Goal: Task Accomplishment & Management: Manage account settings

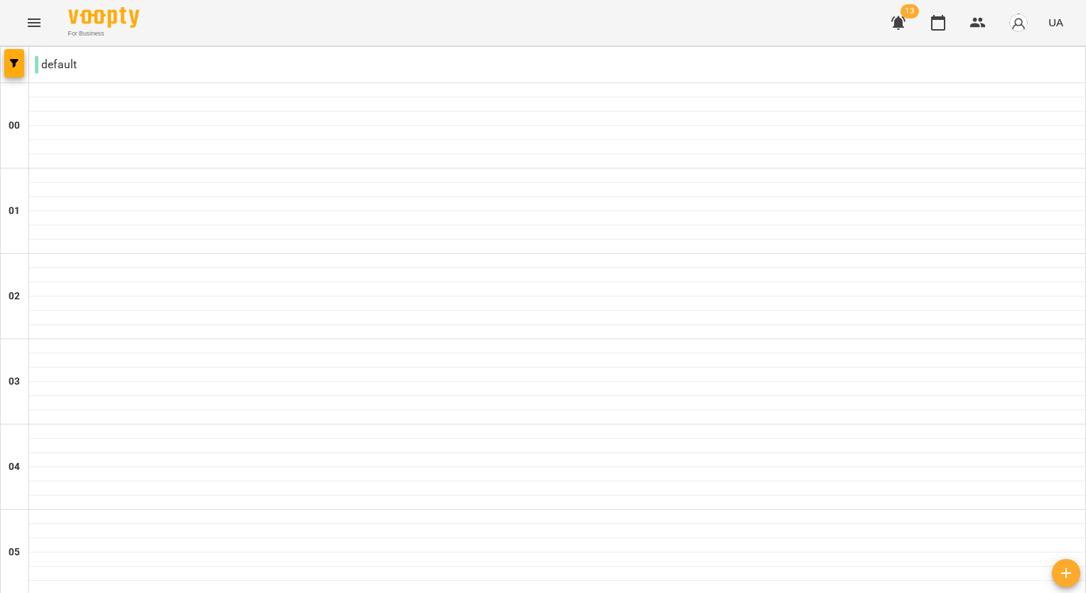
scroll to position [1279, 0]
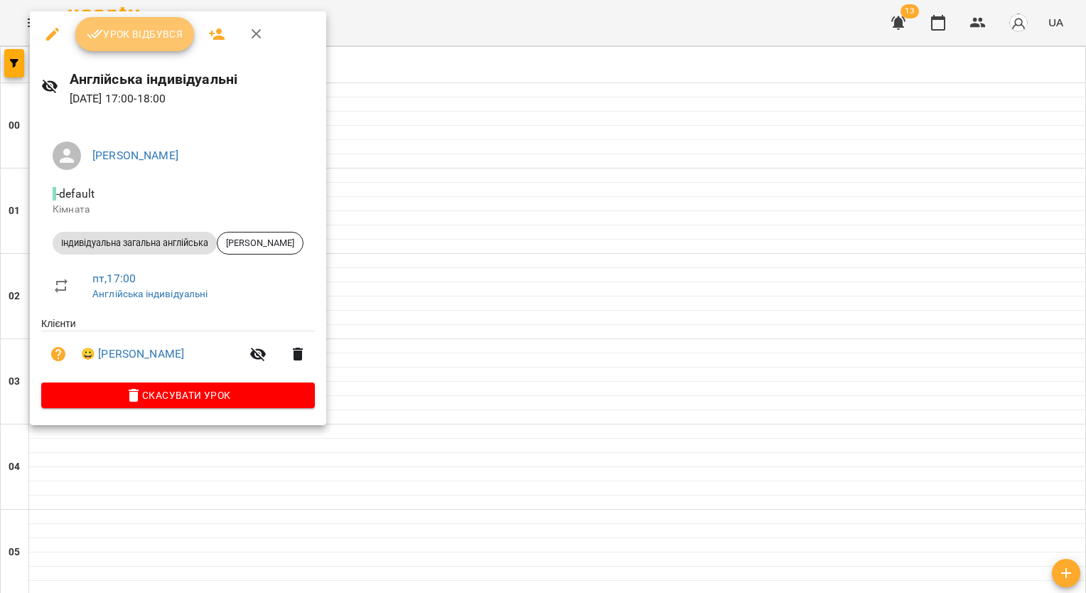
click at [122, 43] on button "Урок відбувся" at bounding box center [134, 34] width 119 height 34
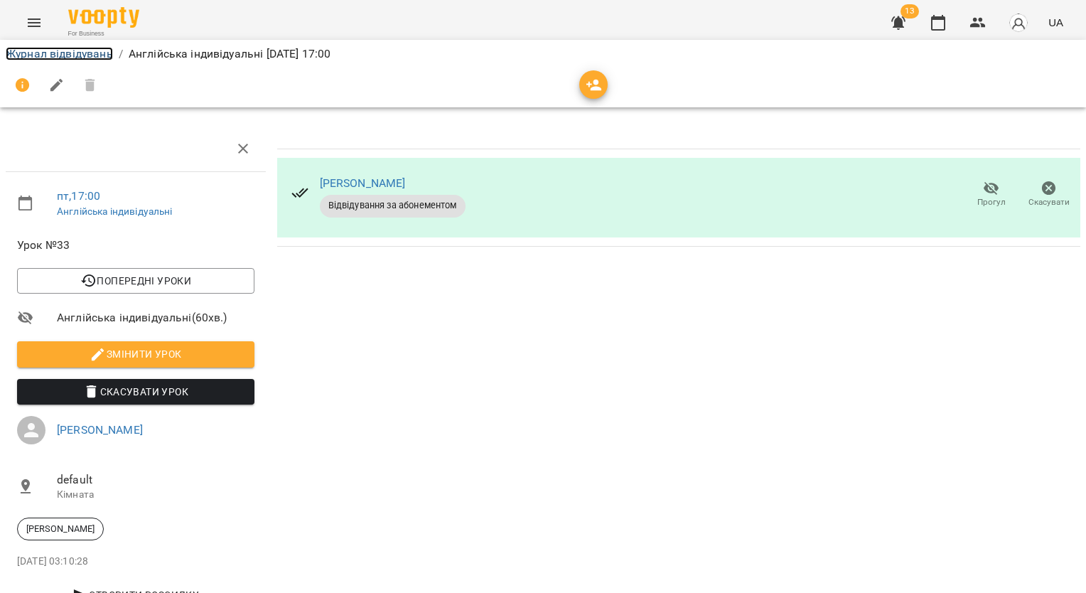
click at [77, 50] on link "Журнал відвідувань" at bounding box center [59, 54] width 107 height 14
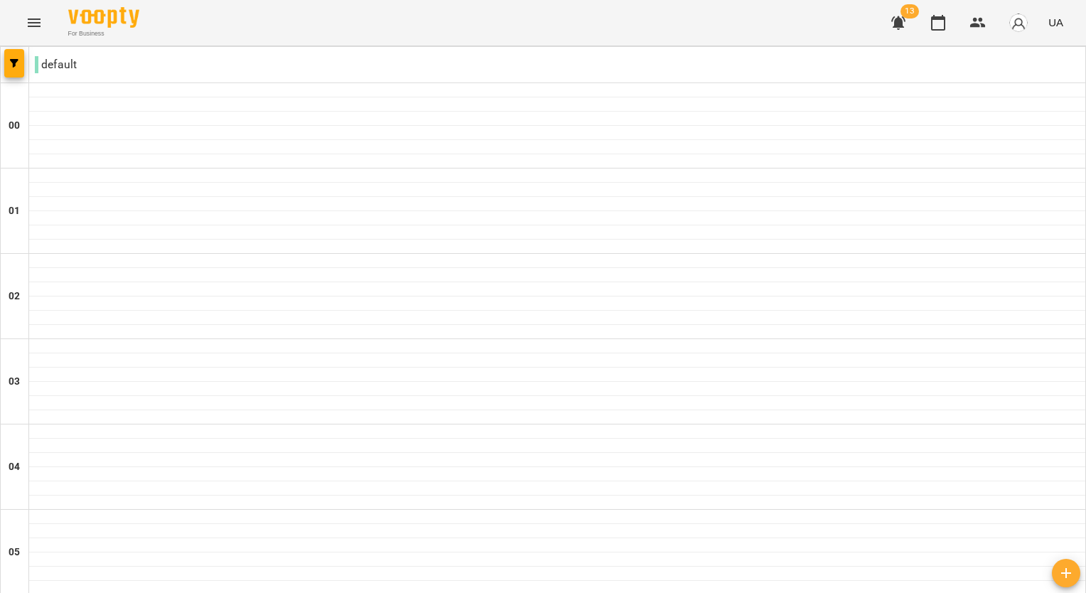
scroll to position [1421, 0]
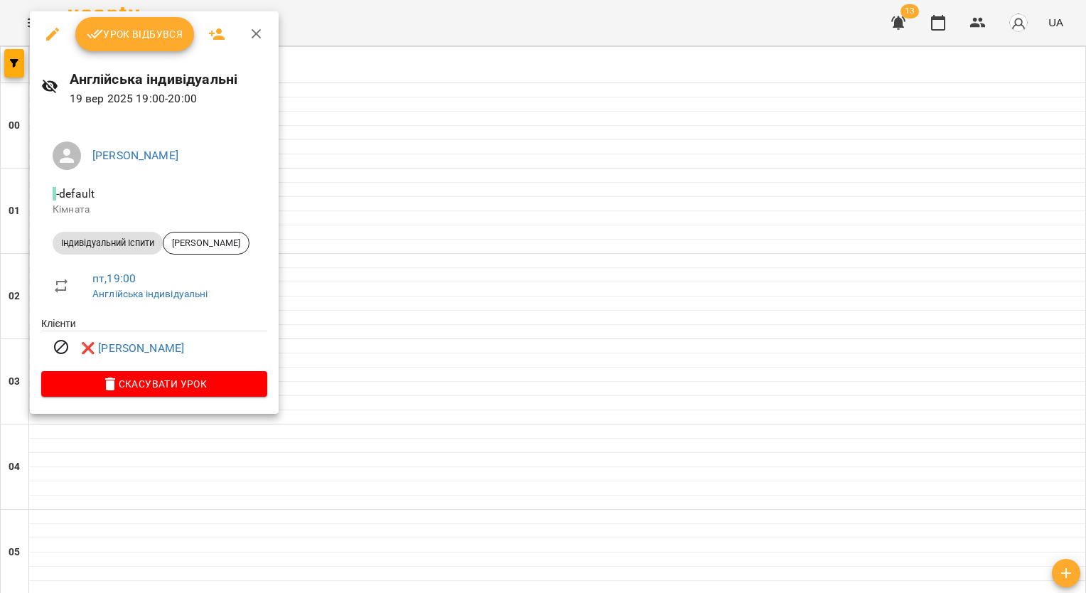
click at [159, 36] on span "Урок відбувся" at bounding box center [135, 34] width 97 height 17
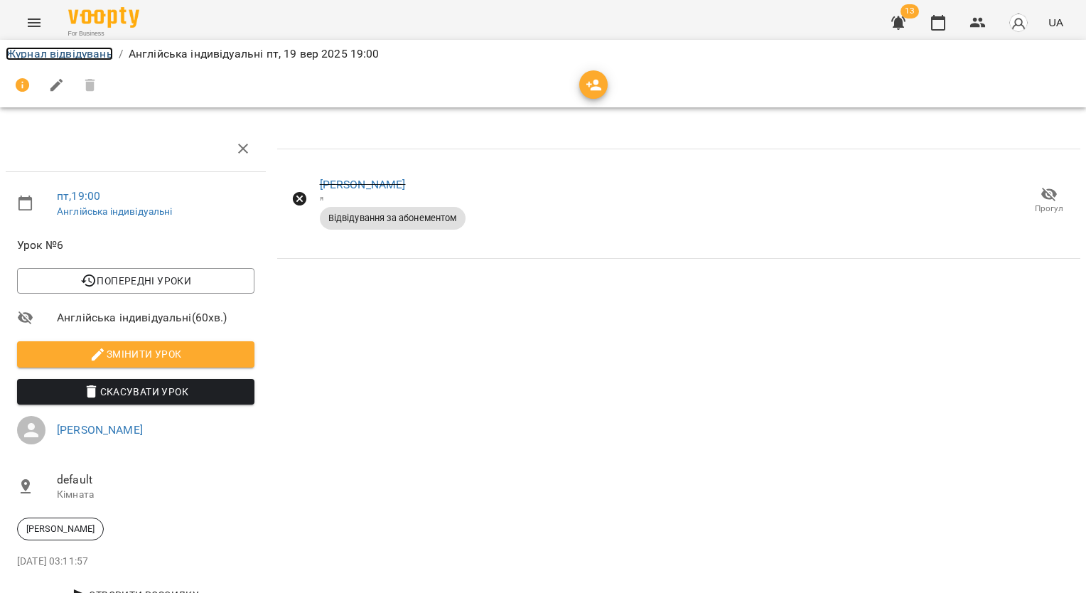
click at [99, 55] on link "Журнал відвідувань" at bounding box center [59, 54] width 107 height 14
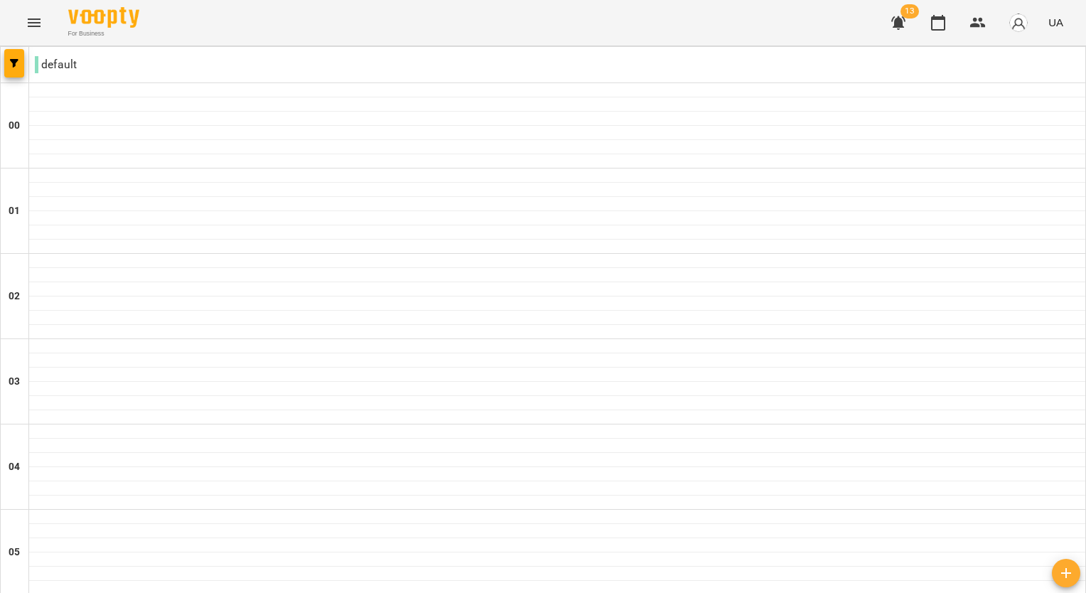
scroll to position [1493, 0]
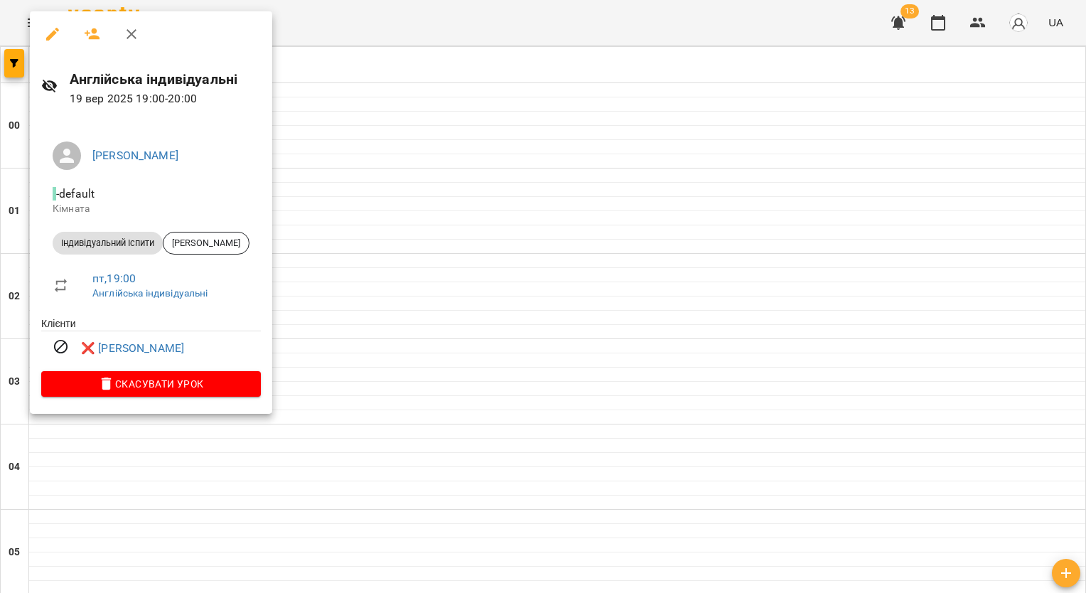
click at [353, 262] on div at bounding box center [543, 296] width 1086 height 593
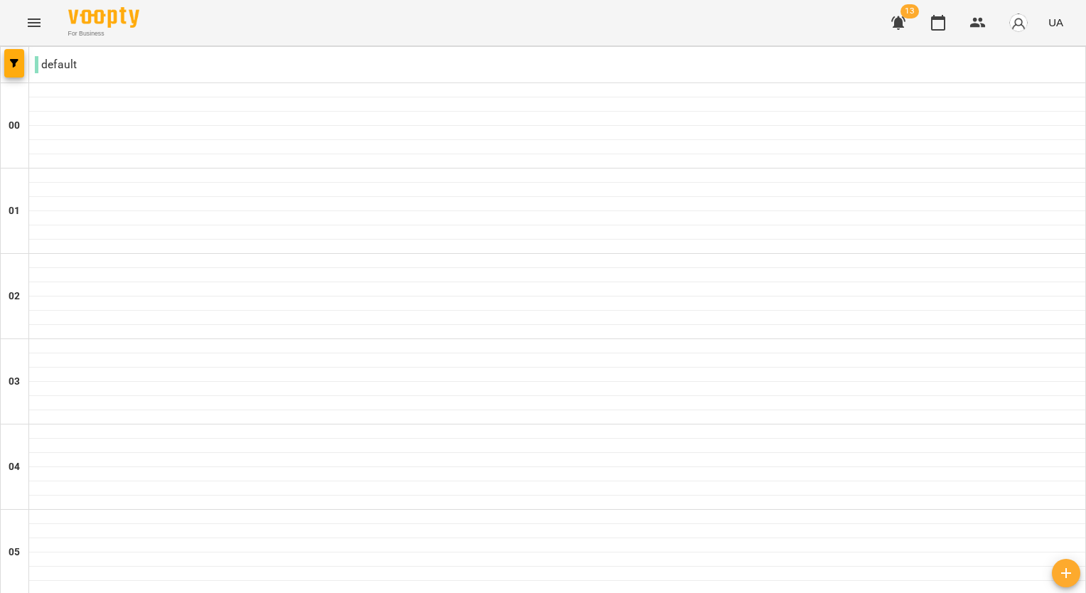
scroll to position [1350, 0]
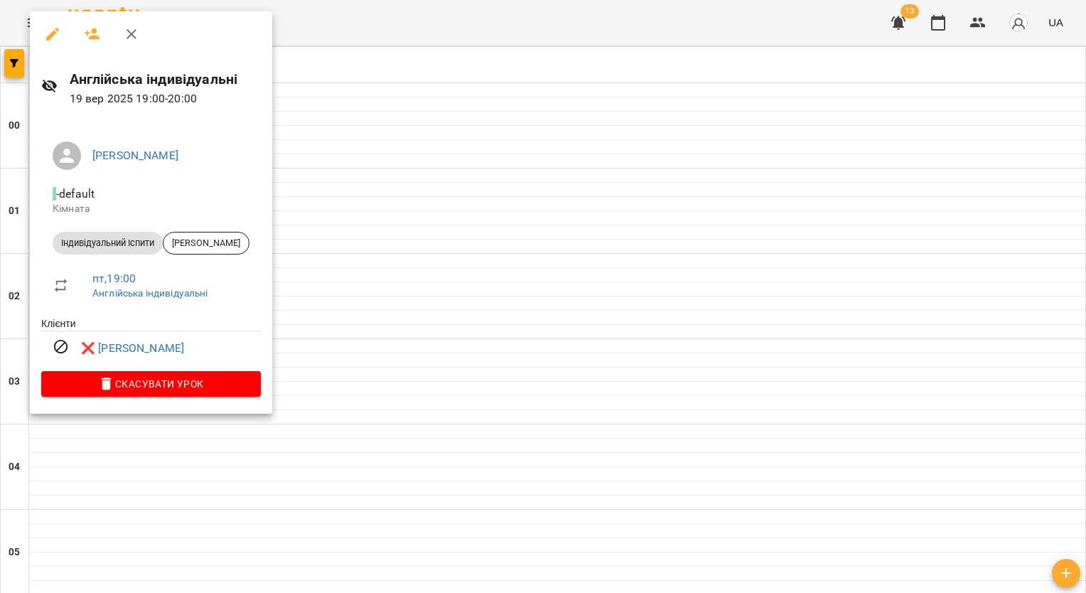
click at [404, 347] on div at bounding box center [543, 296] width 1086 height 593
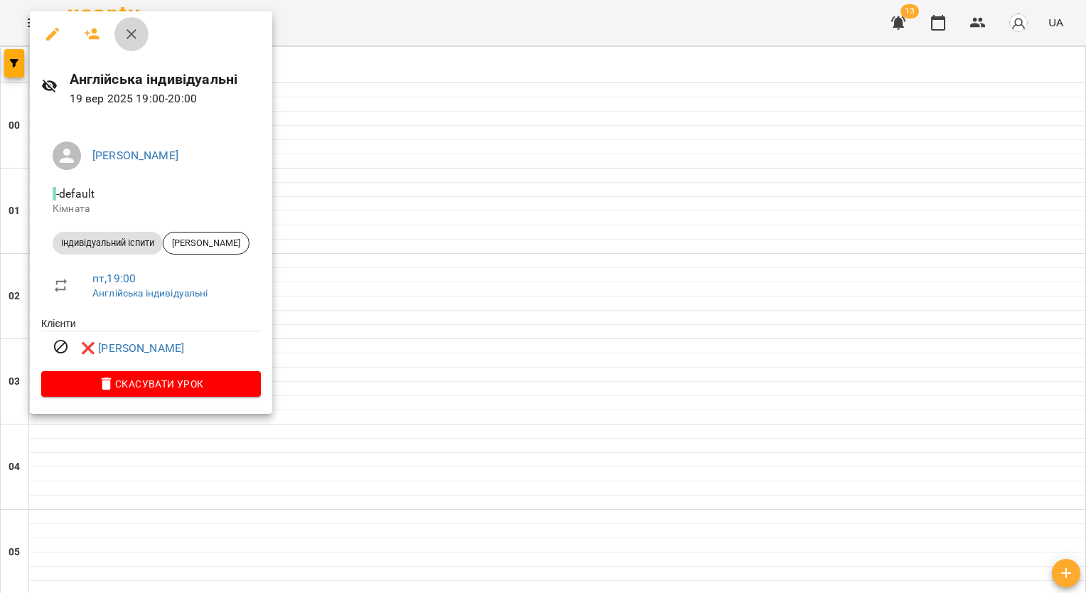
click at [135, 38] on icon "button" at bounding box center [131, 34] width 17 height 17
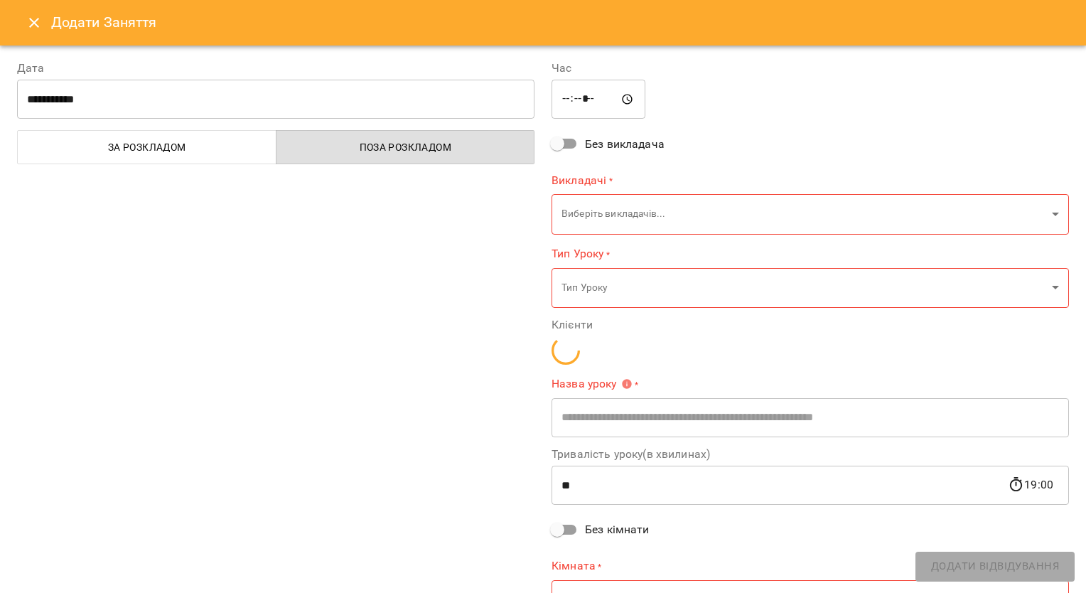
type input "**********"
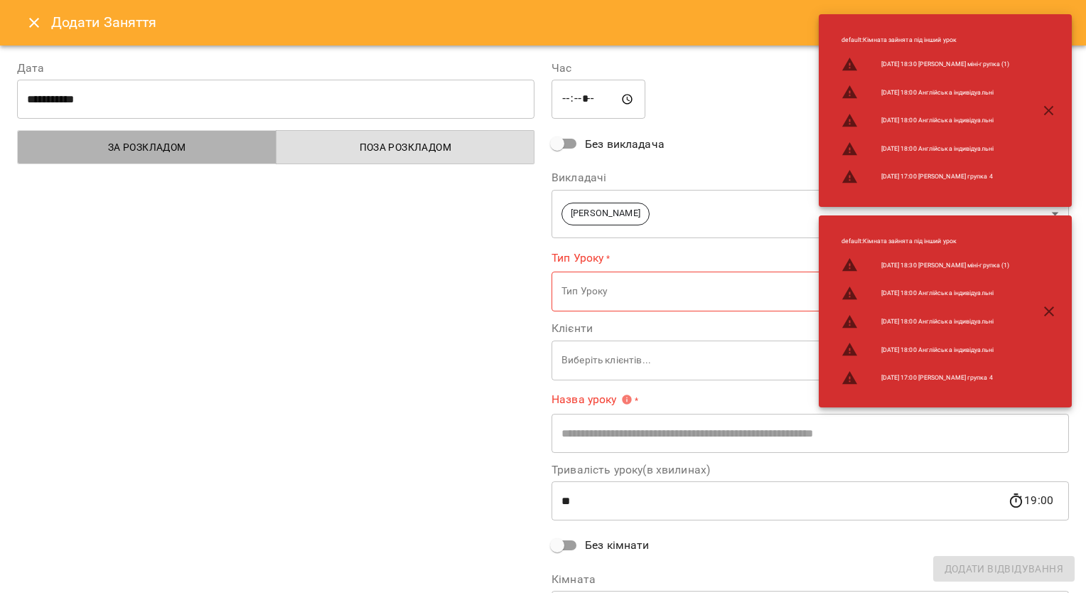
click at [190, 152] on span "За розкладом" at bounding box center [147, 147] width 242 height 17
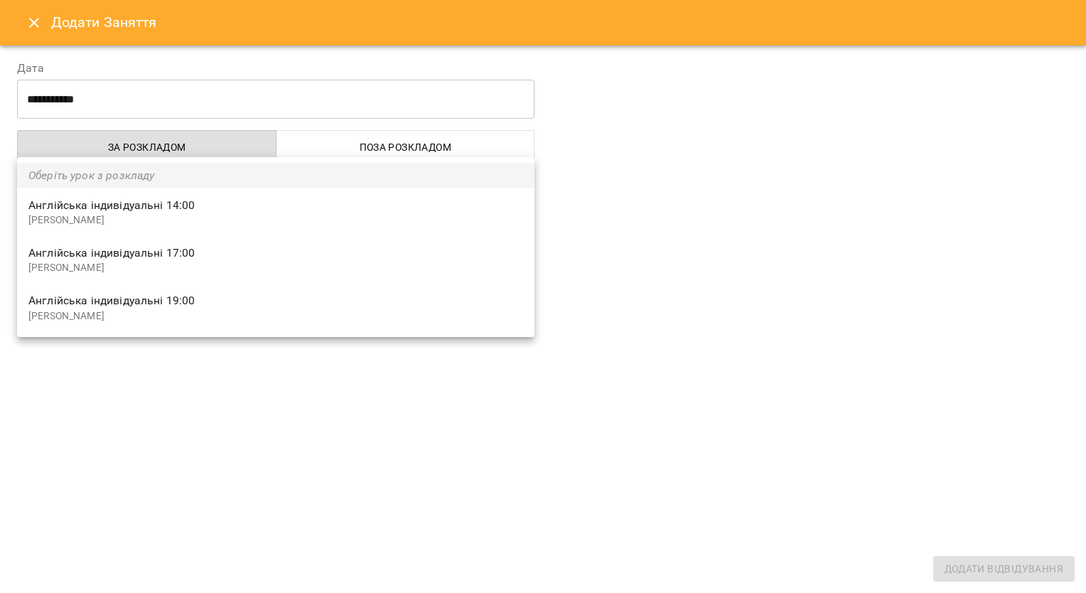
click at [183, 380] on div at bounding box center [543, 296] width 1086 height 593
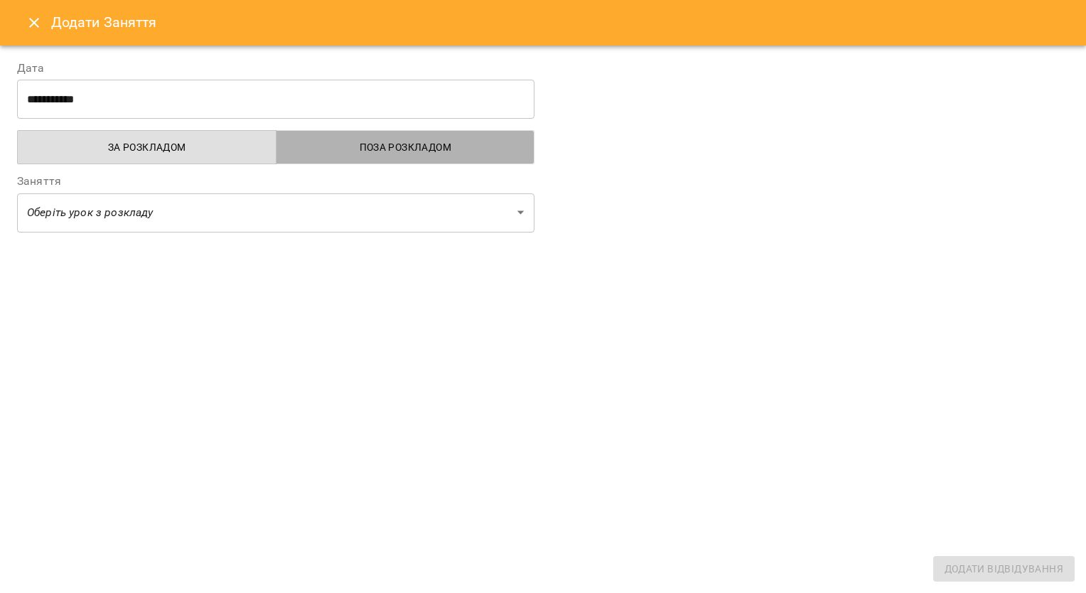
click at [343, 152] on span "Поза розкладом" at bounding box center [406, 147] width 242 height 17
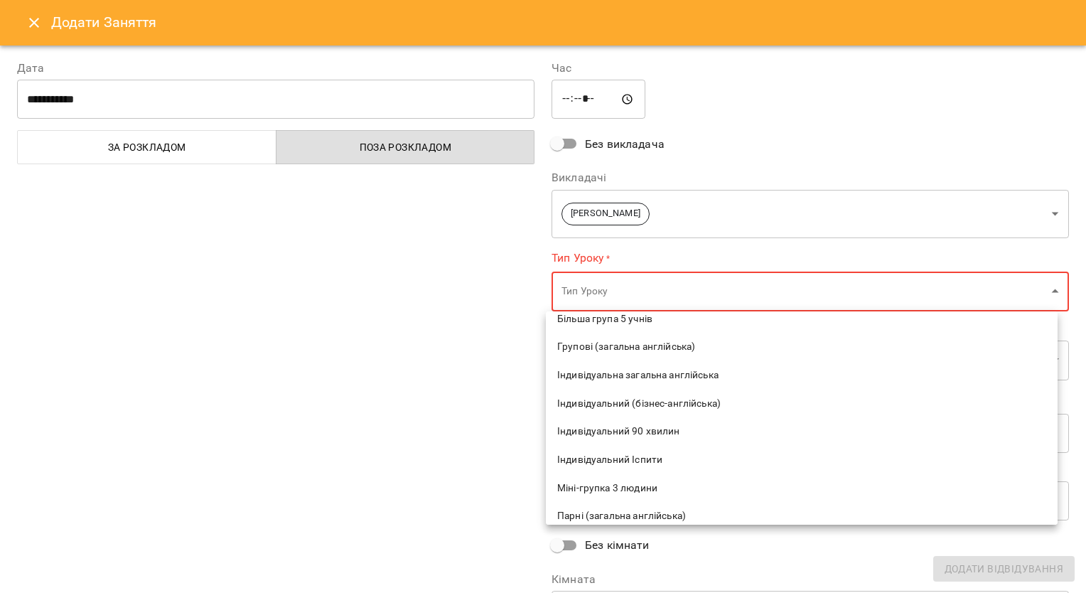
scroll to position [50, 0]
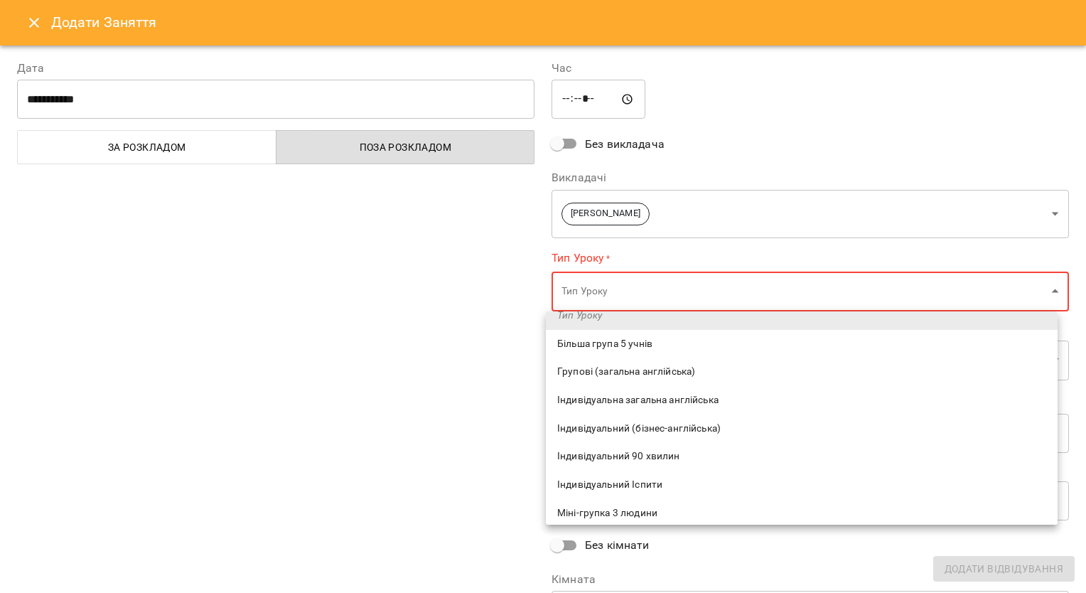
click at [28, 27] on div at bounding box center [543, 296] width 1086 height 593
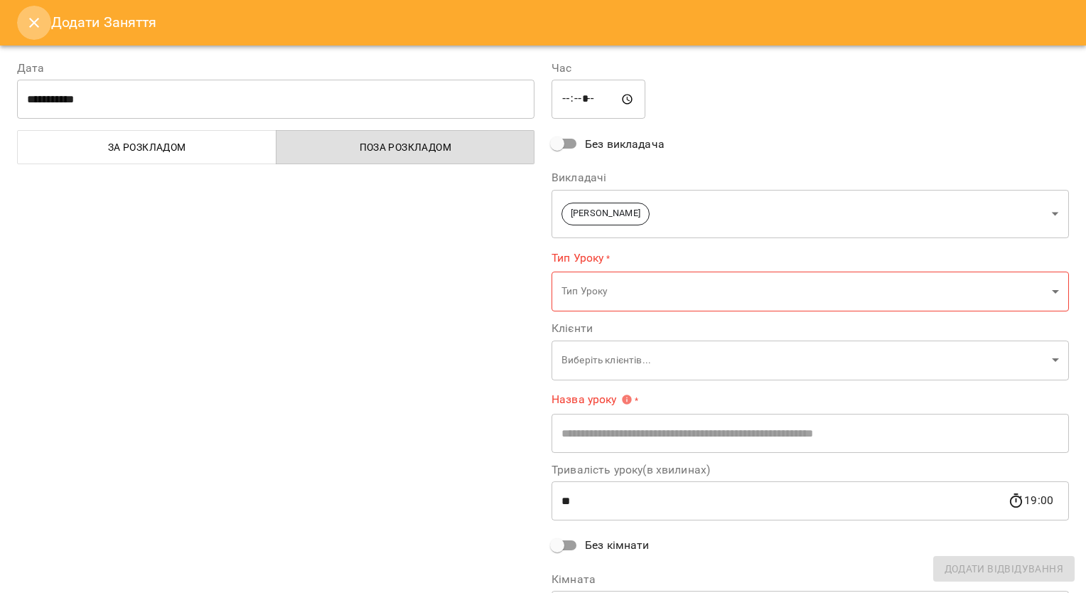
click at [31, 23] on icon "Close" at bounding box center [34, 22] width 17 height 17
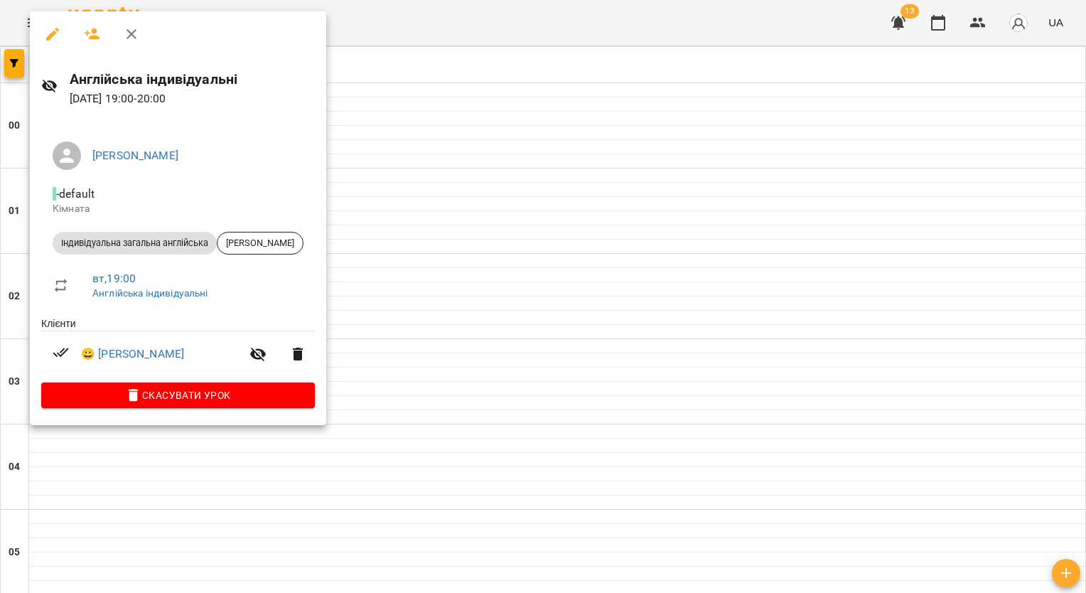
click at [461, 129] on div at bounding box center [543, 296] width 1086 height 593
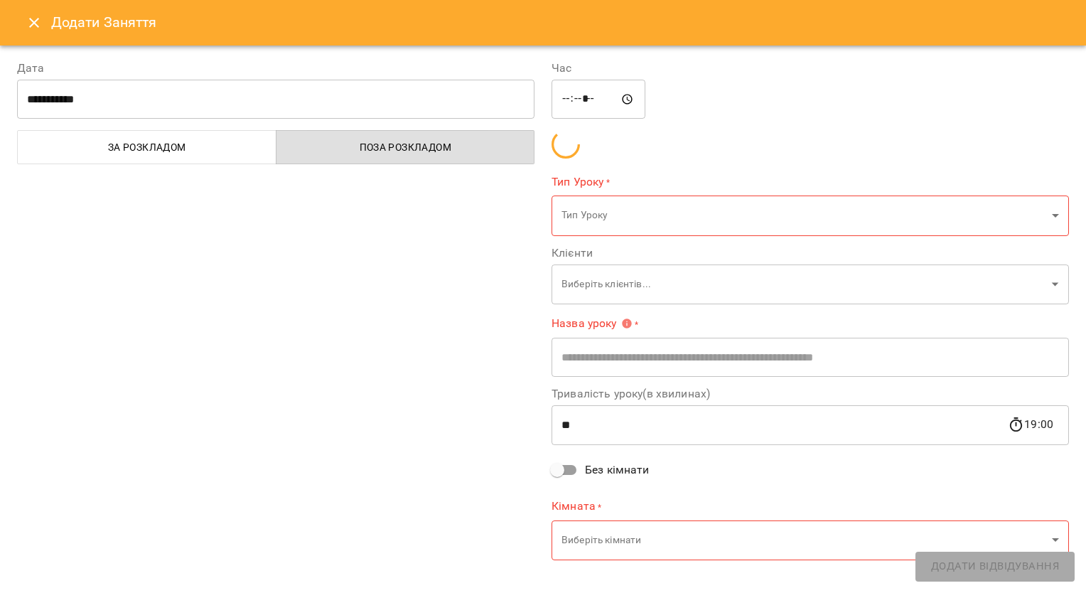
type input "**********"
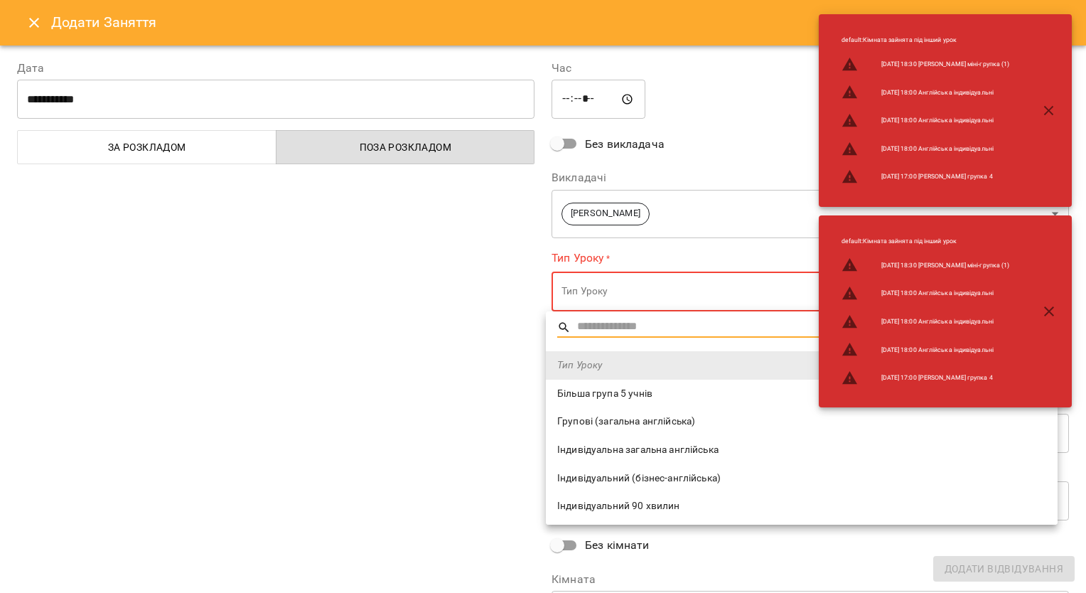
click at [626, 445] on span "Індивідуальна загальна англійська" at bounding box center [801, 450] width 489 height 14
type input "**********"
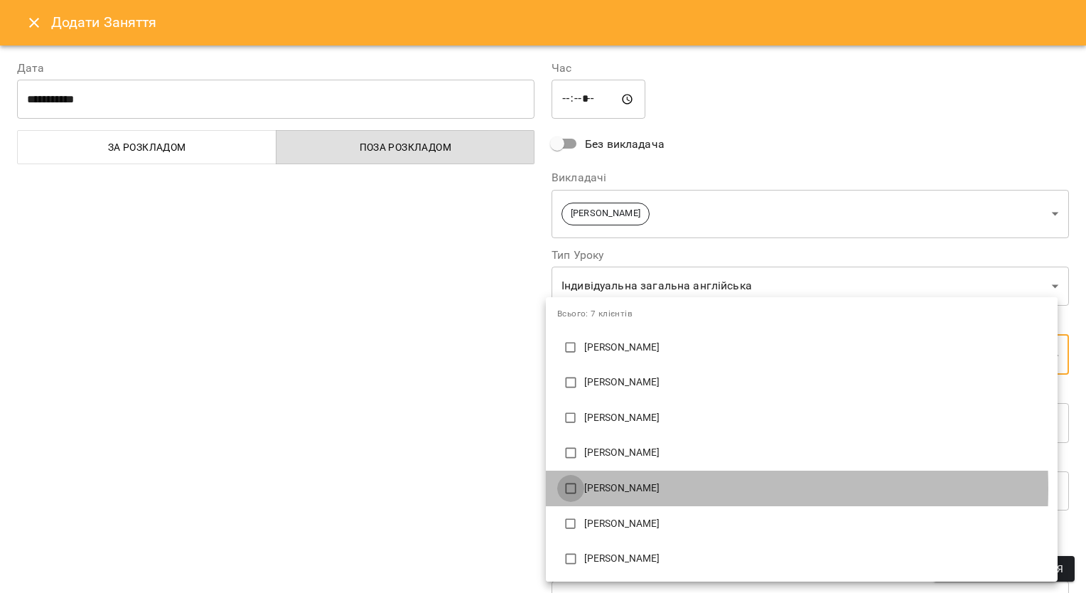
type input "**********"
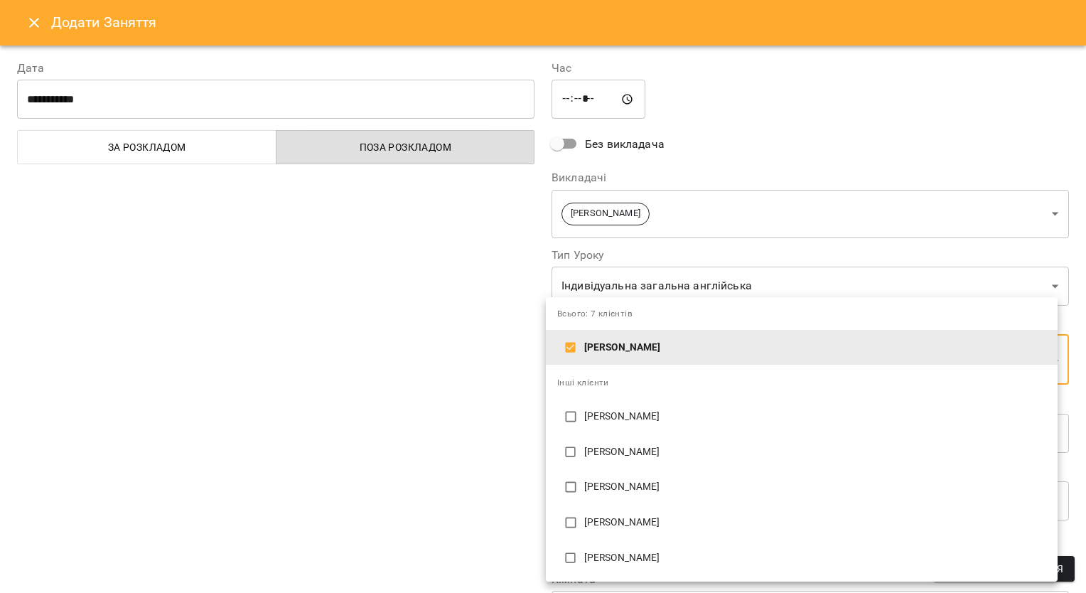
click at [466, 431] on div at bounding box center [543, 296] width 1086 height 593
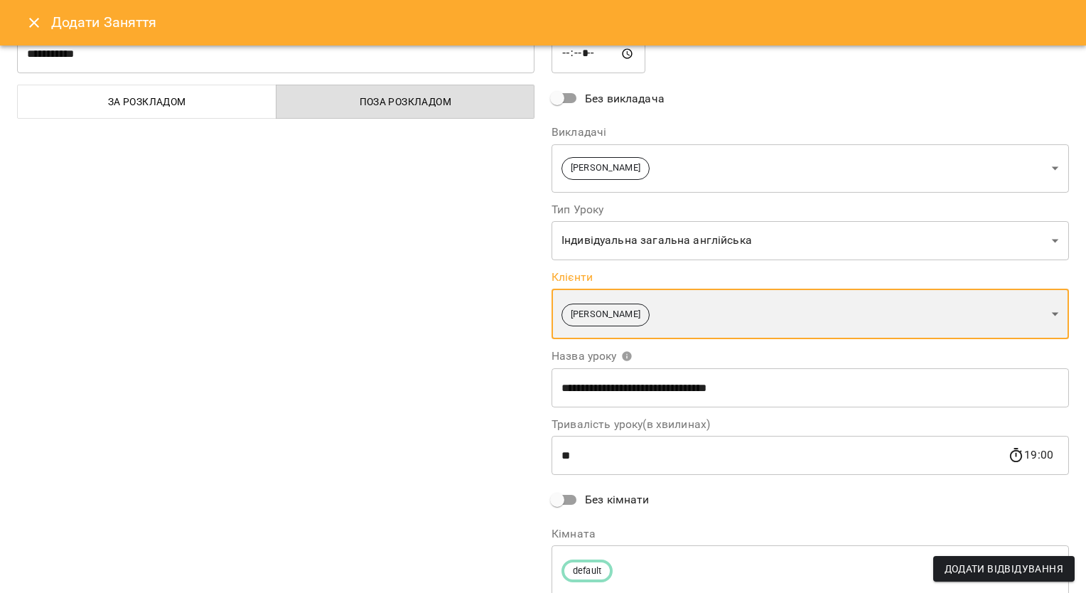
scroll to position [96, 0]
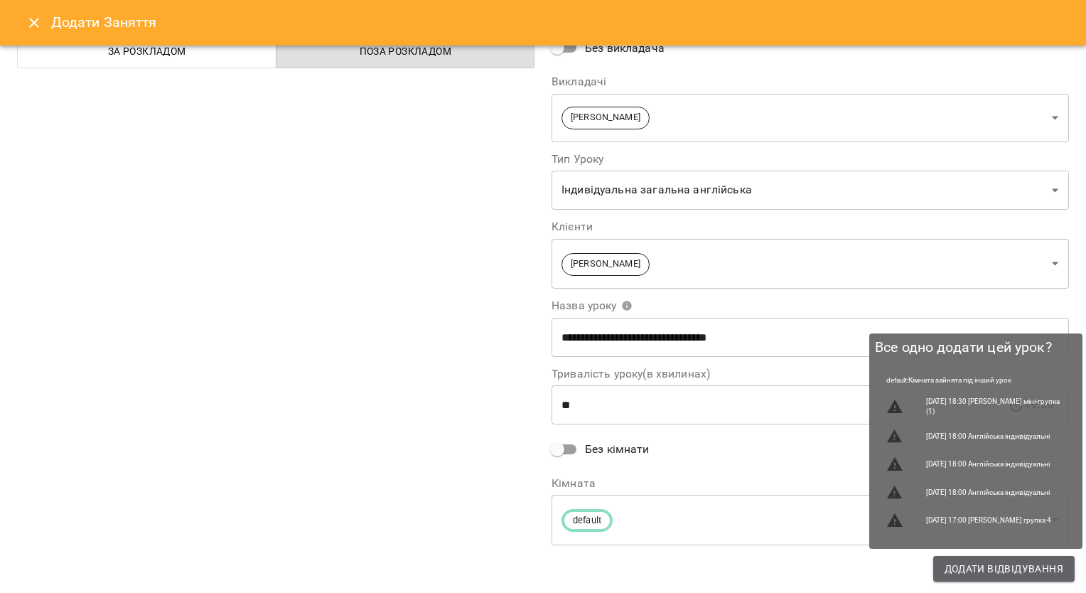
click at [957, 569] on span "Додати Відвідування" at bounding box center [1004, 568] width 119 height 17
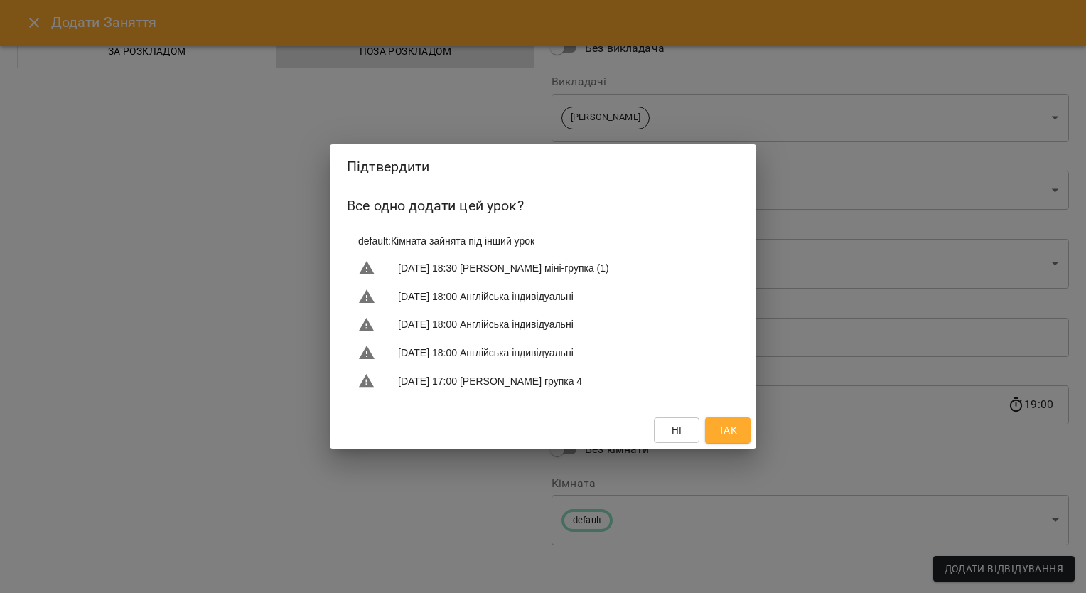
click at [725, 431] on span "Так" at bounding box center [728, 429] width 18 height 17
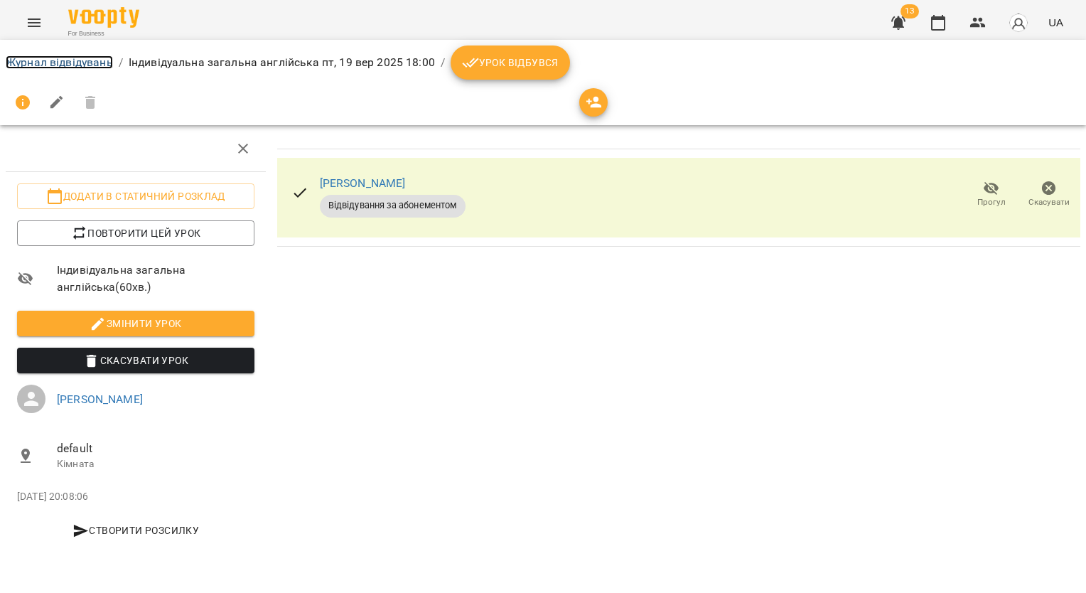
click at [94, 67] on link "Журнал відвідувань" at bounding box center [59, 62] width 107 height 14
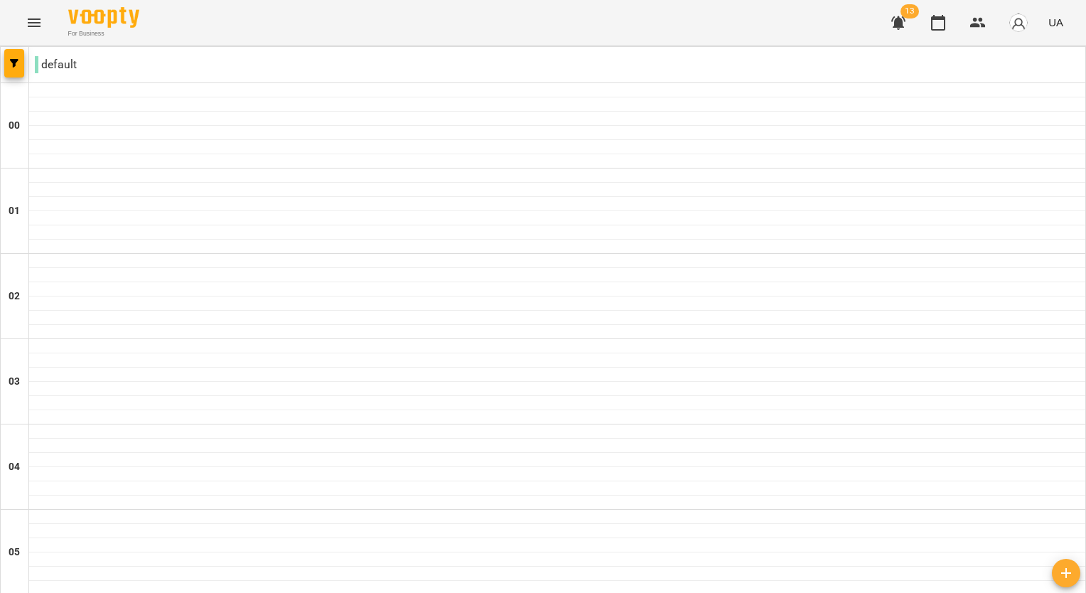
scroll to position [1493, 0]
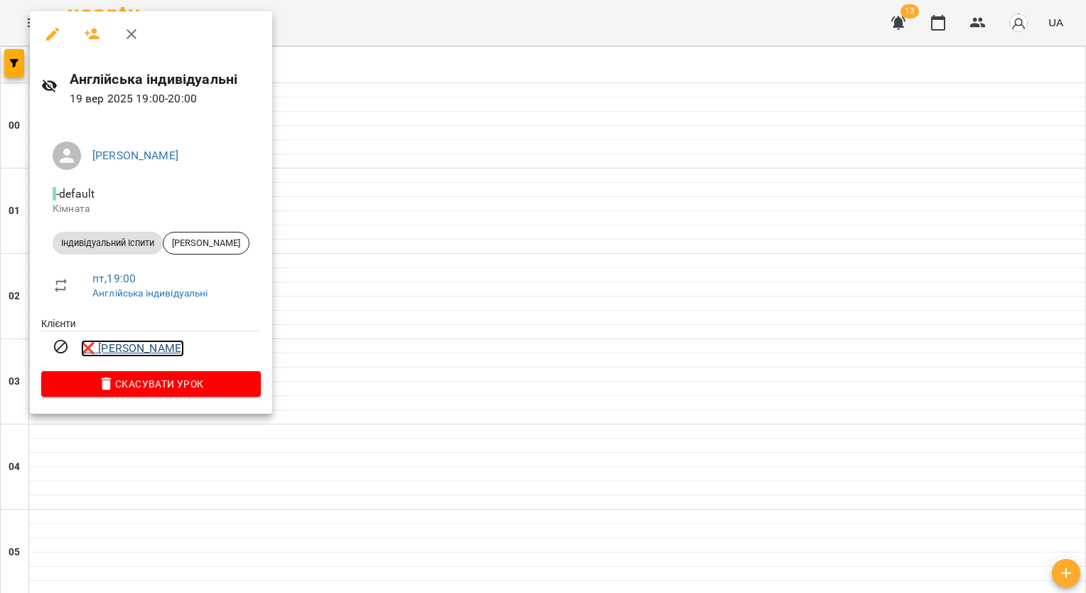
click at [102, 351] on link "❌ [PERSON_NAME]" at bounding box center [132, 348] width 103 height 17
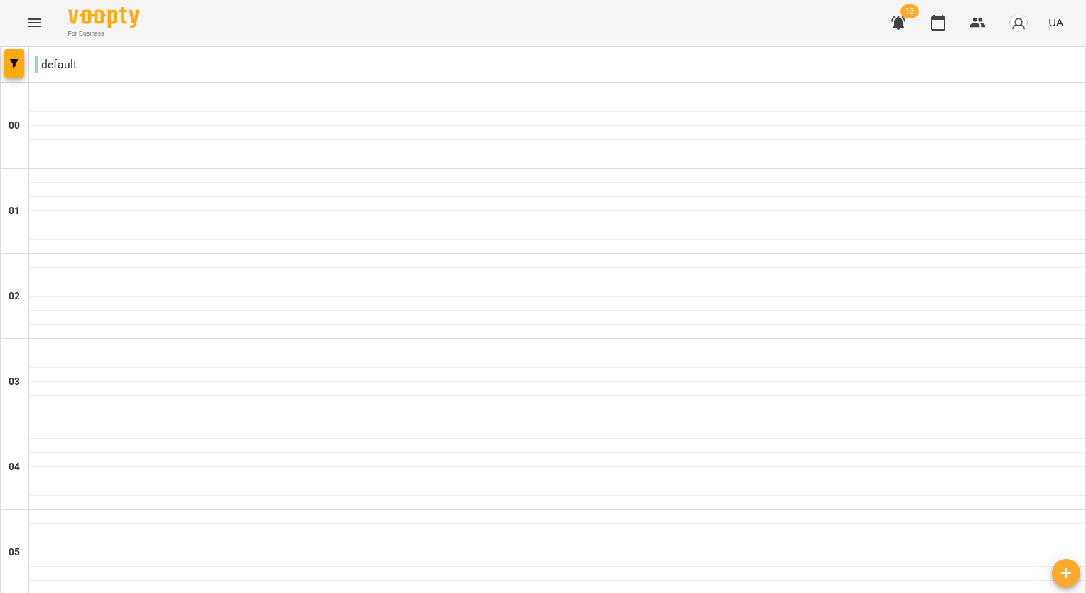
scroll to position [1421, 0]
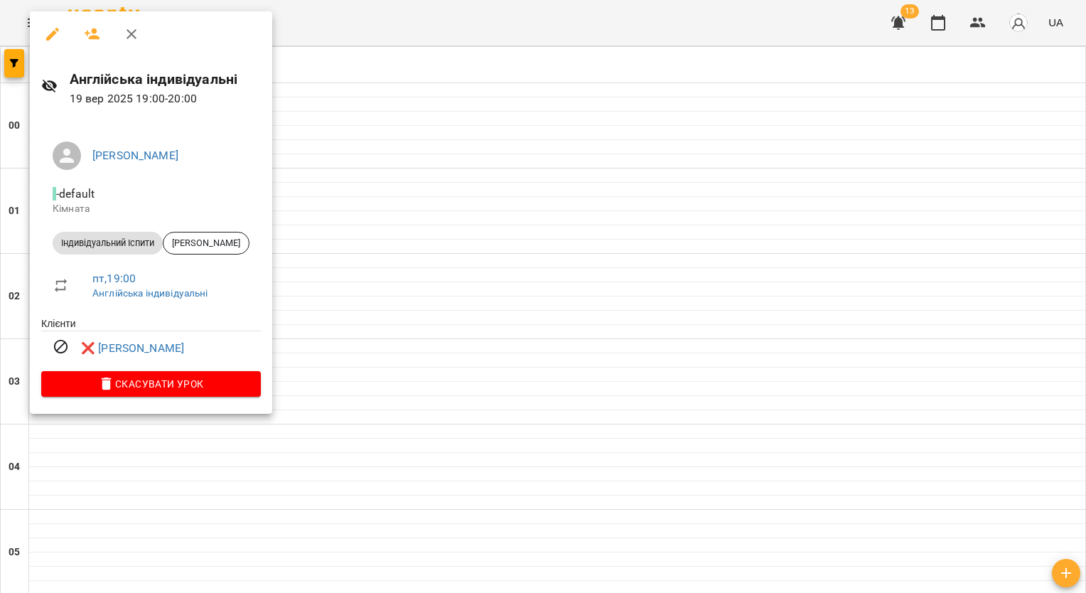
click at [53, 37] on icon "button" at bounding box center [52, 34] width 17 height 17
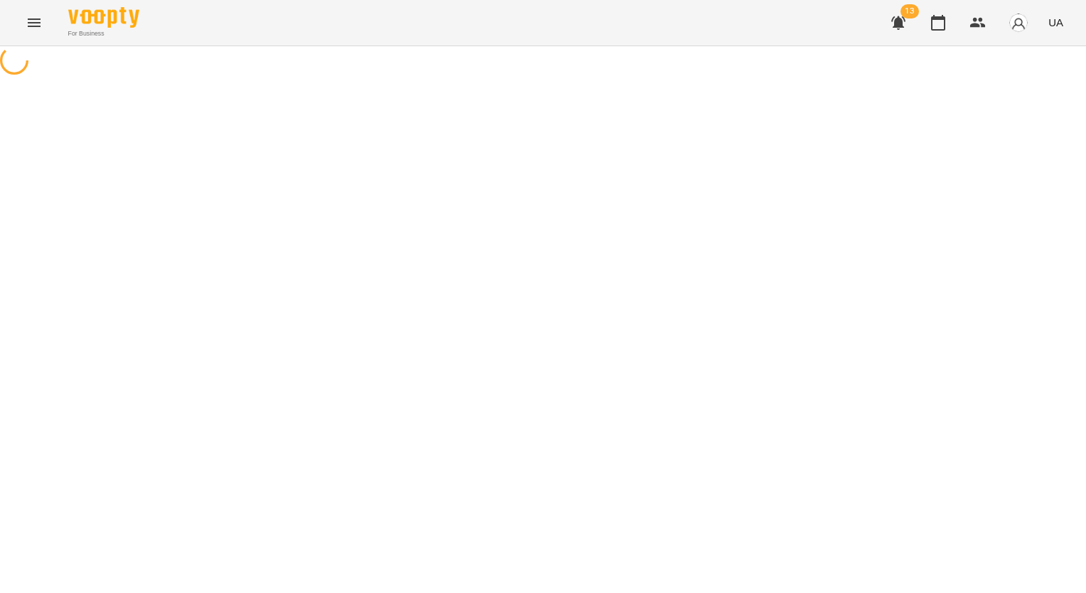
select select "**********"
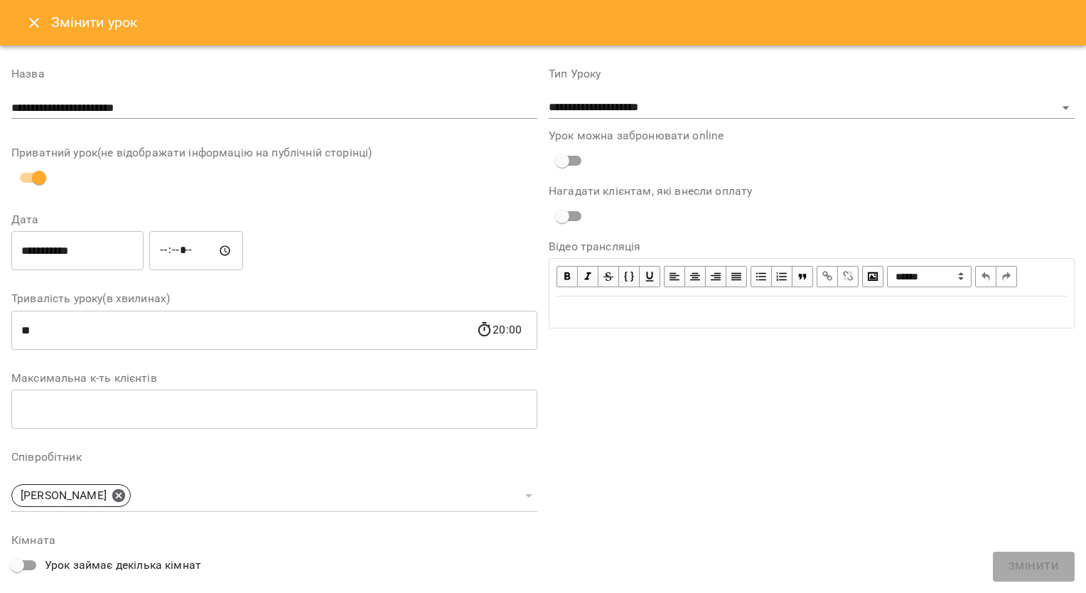
click at [1061, 562] on div "**********" at bounding box center [811, 436] width 537 height 771
click at [40, 27] on icon "Close" at bounding box center [34, 22] width 17 height 17
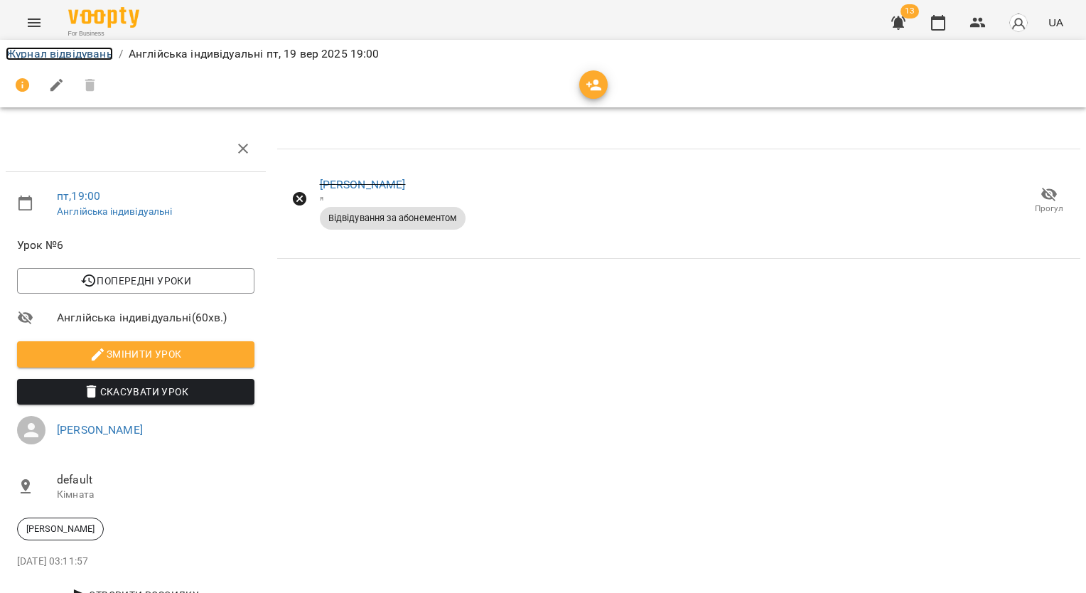
click at [78, 53] on link "Журнал відвідувань" at bounding box center [59, 54] width 107 height 14
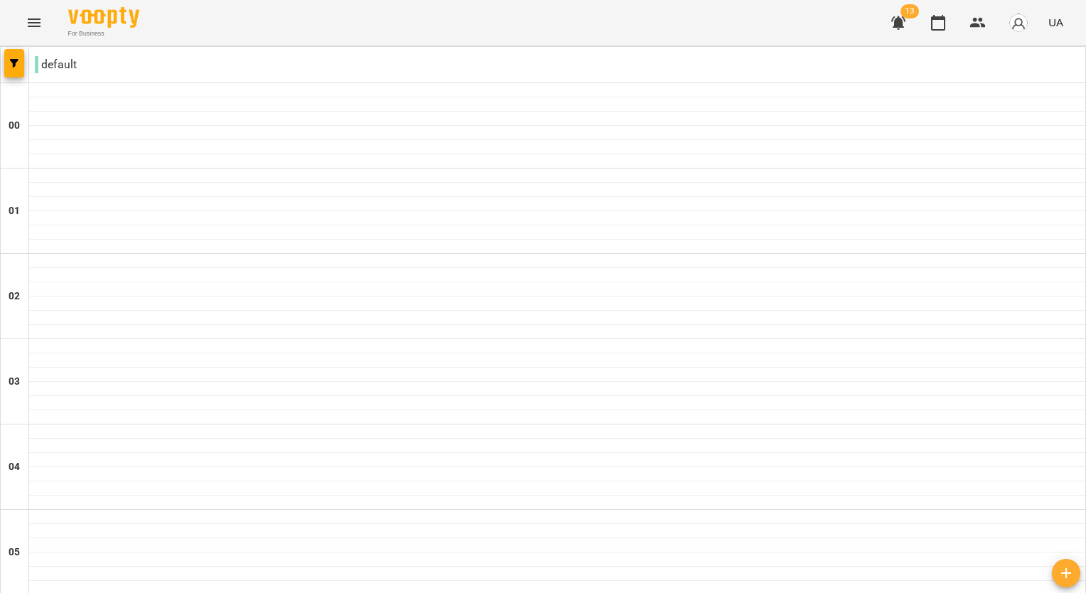
scroll to position [1350, 0]
